Goal: Check status: Check status

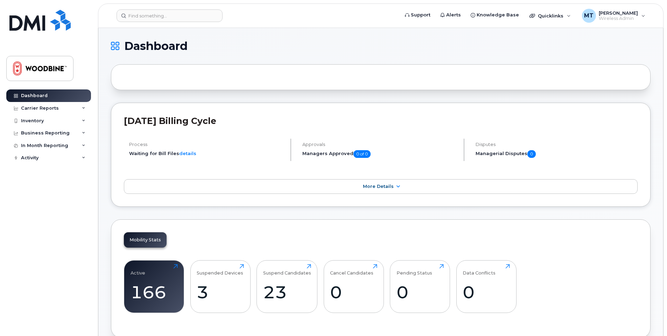
scroll to position [599, 0]
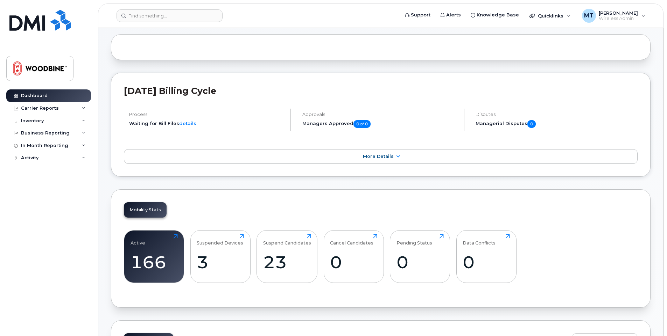
scroll to position [70, 0]
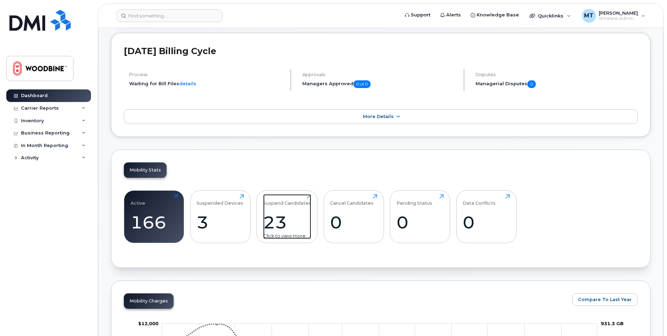
drag, startPoint x: 290, startPoint y: 220, endPoint x: 265, endPoint y: 208, distance: 27.2
click at [290, 220] on div "23" at bounding box center [287, 222] width 48 height 21
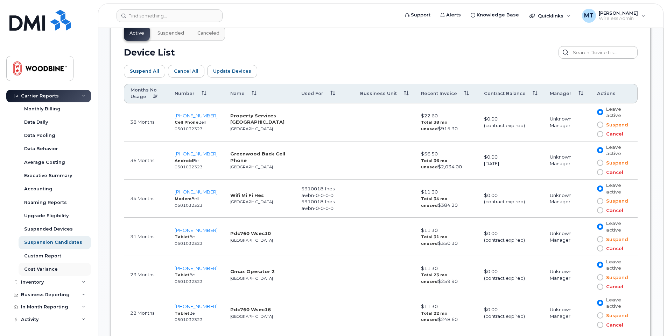
scroll to position [385, 0]
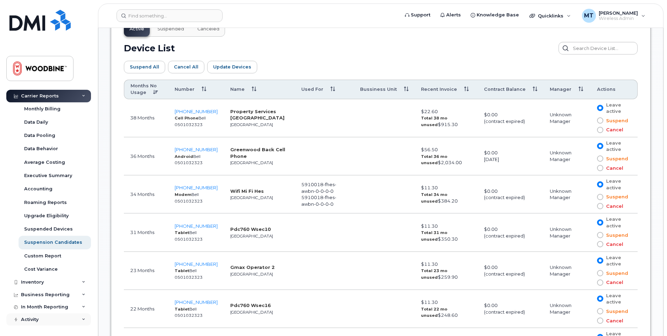
click at [42, 317] on div "Activity" at bounding box center [48, 320] width 85 height 13
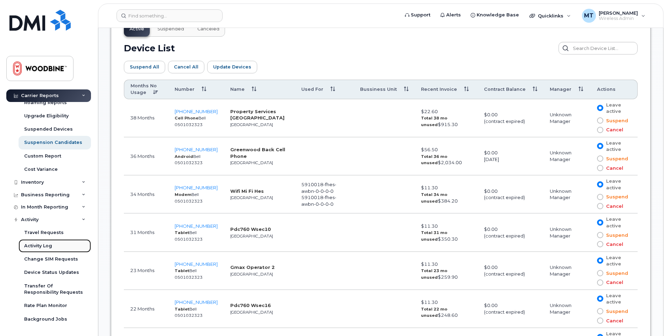
click at [50, 244] on div "Activity Log" at bounding box center [38, 246] width 28 height 6
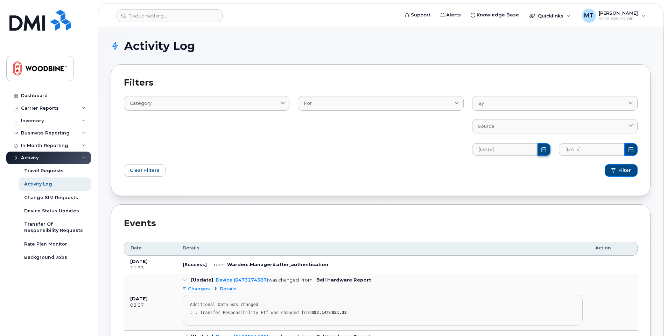
click at [539, 150] on button "Choose Date" at bounding box center [543, 149] width 13 height 13
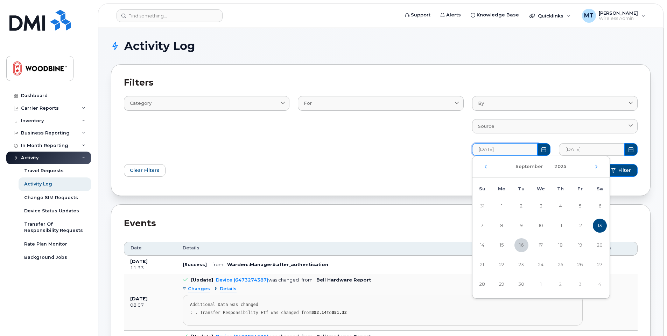
click at [488, 168] on div "[DATE]" at bounding box center [540, 166] width 137 height 21
click at [486, 166] on icon "Previous Month" at bounding box center [485, 167] width 4 height 6
click at [583, 205] on span "1" at bounding box center [580, 206] width 14 height 14
type input "08/01/2025"
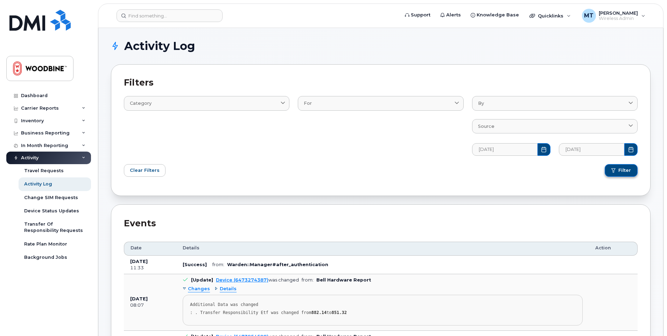
click at [621, 170] on span "Filter" at bounding box center [624, 171] width 13 height 6
click at [541, 148] on icon "Choose Date" at bounding box center [544, 150] width 6 height 6
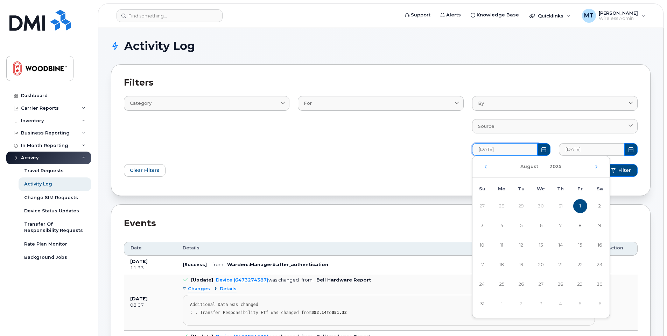
click at [484, 164] on div "August 2025" at bounding box center [540, 166] width 137 height 21
click at [484, 168] on icon "Previous Month" at bounding box center [485, 167] width 4 height 6
click at [519, 283] on td "1" at bounding box center [521, 285] width 20 height 20
click at [519, 284] on td "1" at bounding box center [521, 285] width 20 height 20
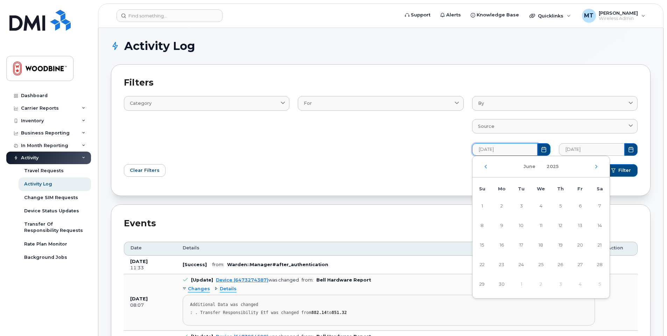
drag, startPoint x: 520, startPoint y: 285, endPoint x: 523, endPoint y: 282, distance: 4.0
click at [520, 285] on td "1" at bounding box center [521, 285] width 20 height 20
click at [595, 166] on icon "Next Month" at bounding box center [596, 167] width 4 height 6
click at [521, 203] on span "1" at bounding box center [521, 206] width 14 height 14
type input "07/01/2025"
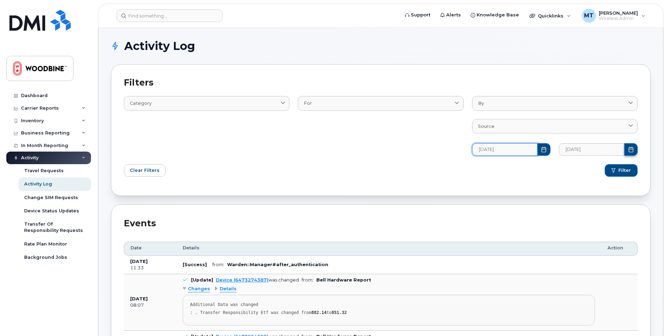
click at [632, 147] on icon "Choose Date" at bounding box center [631, 150] width 6 height 6
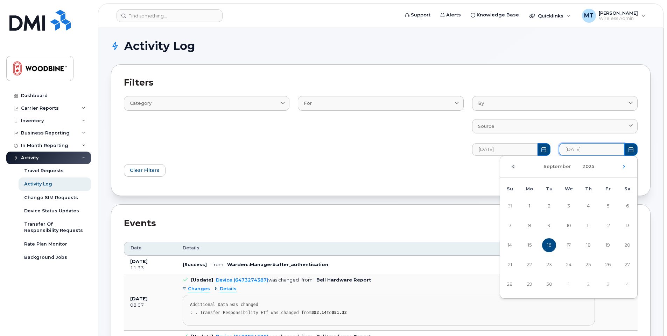
click at [514, 167] on icon "Previous Month" at bounding box center [513, 167] width 4 height 6
click at [585, 280] on span "31" at bounding box center [588, 285] width 14 height 14
type input "07/31/2025"
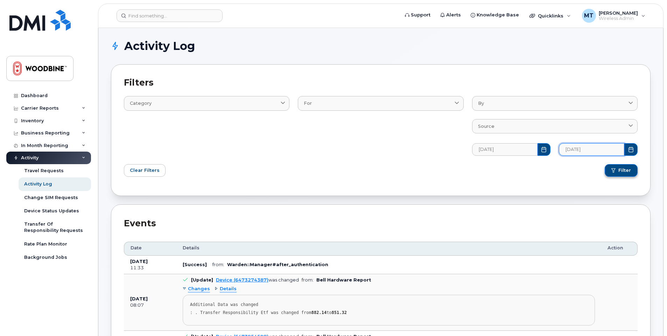
click at [629, 171] on span "Filter" at bounding box center [624, 171] width 13 height 6
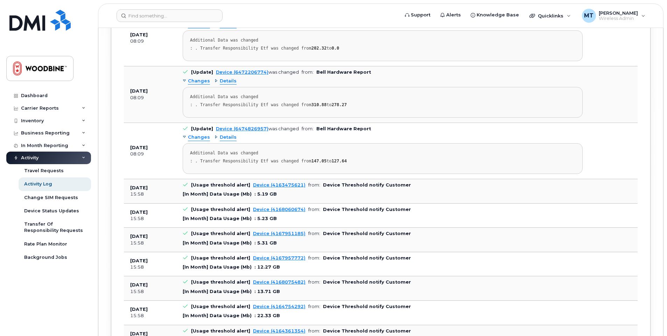
scroll to position [3548, 0]
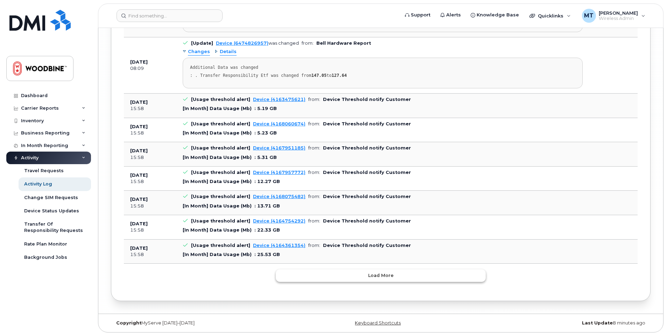
click at [342, 273] on button "Load more" at bounding box center [381, 276] width 210 height 13
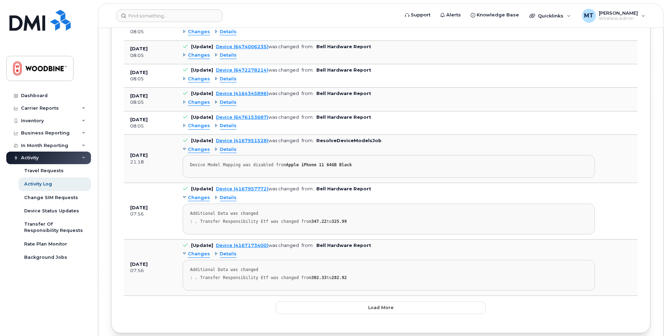
scroll to position [6896, 0]
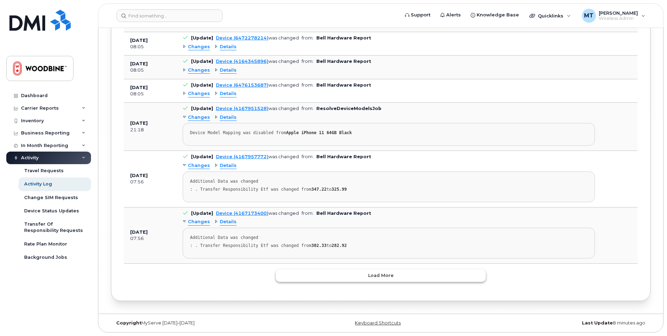
click at [393, 278] on button "Load more" at bounding box center [381, 276] width 210 height 13
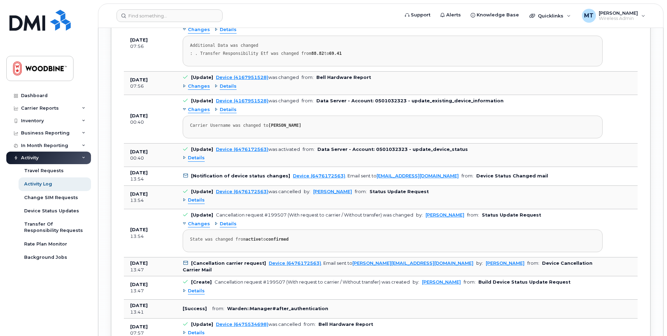
scroll to position [7281, 0]
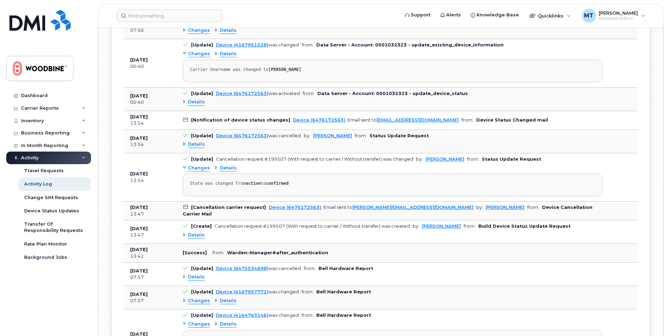
click at [186, 168] on div "Changes" at bounding box center [196, 168] width 27 height 7
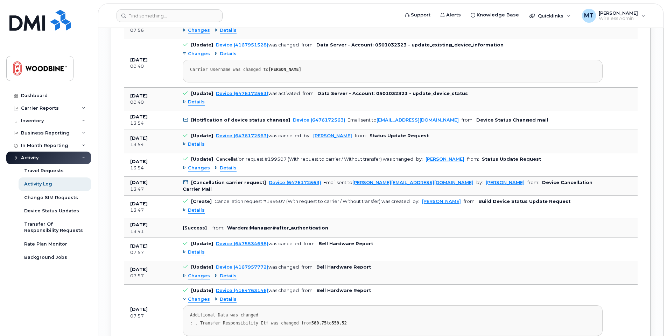
click at [186, 168] on div "Changes" at bounding box center [196, 168] width 27 height 7
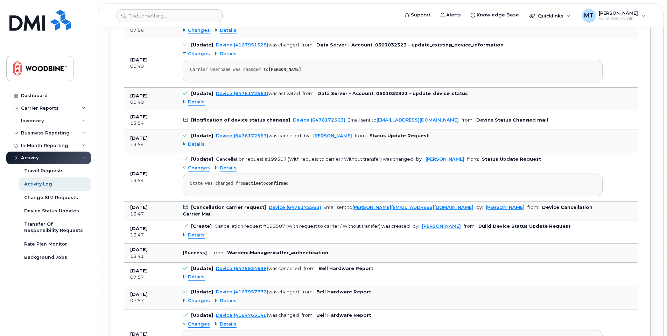
click at [220, 169] on span "Details" at bounding box center [228, 168] width 17 height 7
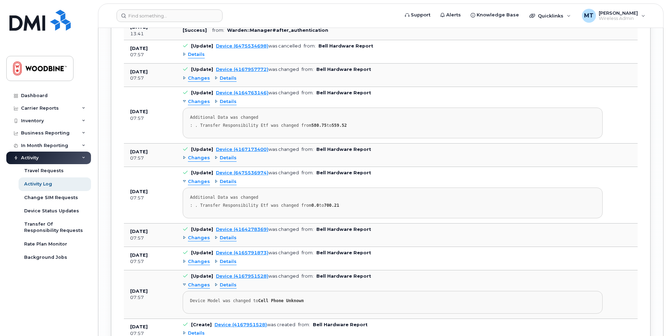
scroll to position [7560, 0]
